Goal: Task Accomplishment & Management: Manage account settings

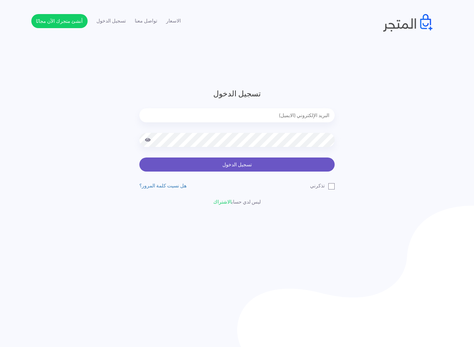
type input "[EMAIL_ADDRESS][DOMAIN_NAME]"
click at [237, 168] on button "تسجيل الدخول" at bounding box center [236, 165] width 195 height 14
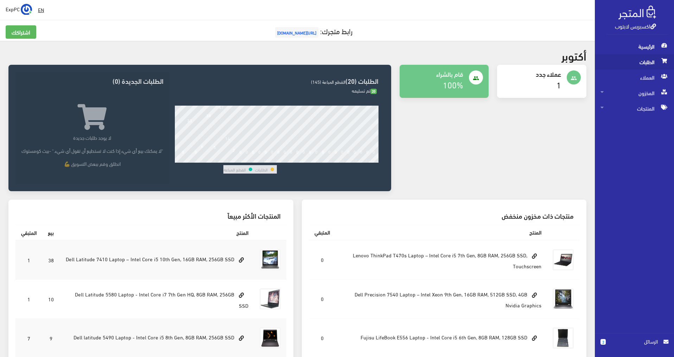
click at [477, 60] on span "الطلبات" at bounding box center [634, 61] width 68 height 15
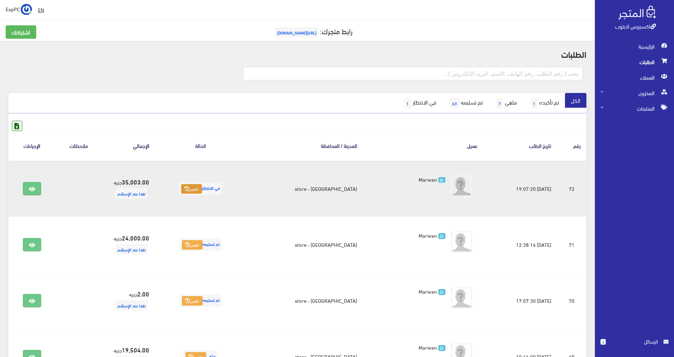
click at [189, 186] on icon at bounding box center [186, 188] width 5 height 5
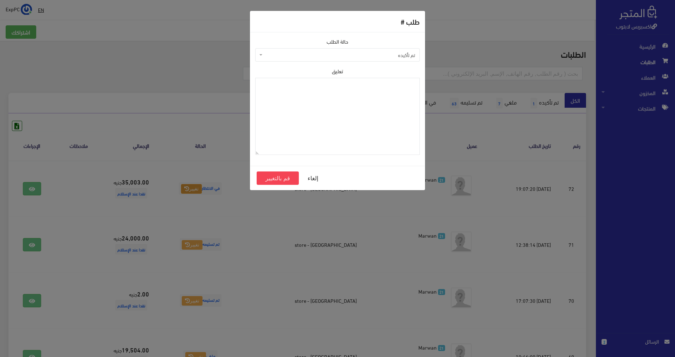
click at [328, 56] on span "تم تأكيده" at bounding box center [339, 54] width 151 height 7
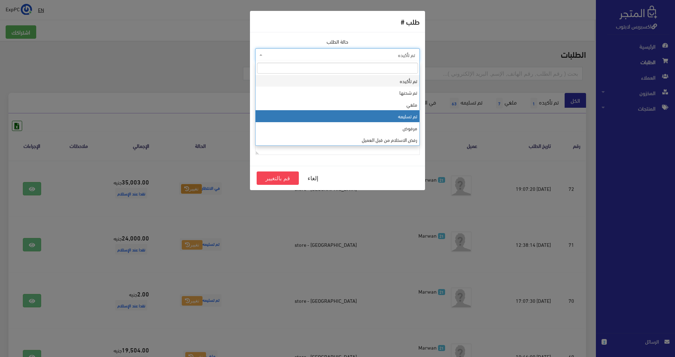
select select "4"
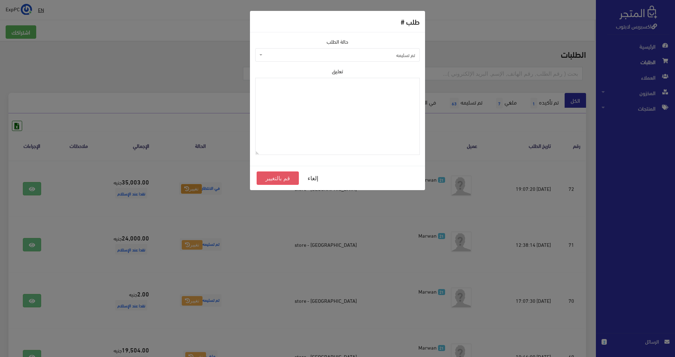
click at [272, 176] on button "قم بالتغيير" at bounding box center [278, 177] width 42 height 13
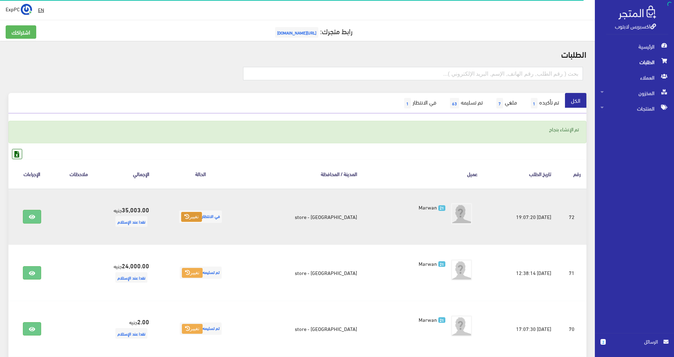
click at [202, 218] on button "تغيير" at bounding box center [191, 217] width 21 height 10
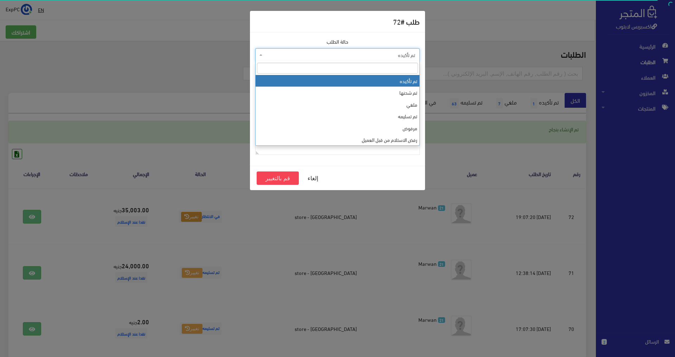
click at [364, 51] on span "تم تأكيده" at bounding box center [339, 54] width 151 height 7
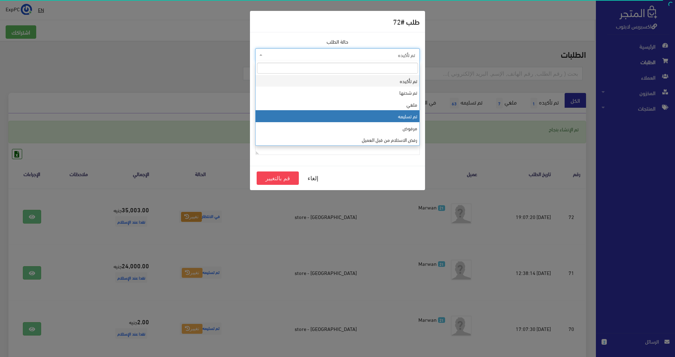
select select "4"
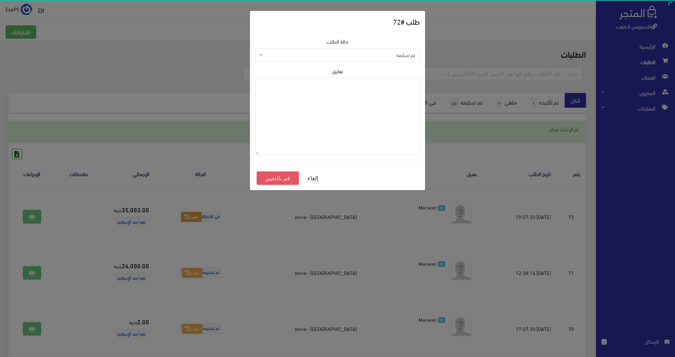
click at [290, 175] on button "قم بالتغيير" at bounding box center [278, 177] width 42 height 13
